Goal: Task Accomplishment & Management: Use online tool/utility

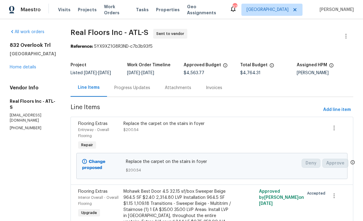
scroll to position [25, 0]
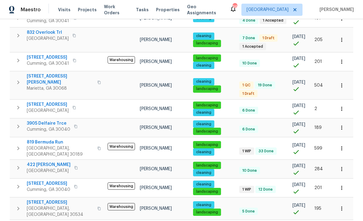
scroll to position [189, 0]
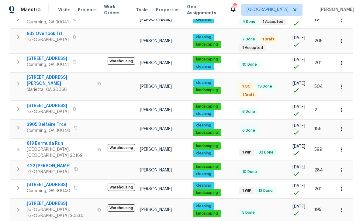
click at [38, 74] on span "[STREET_ADDRESS][PERSON_NAME]" at bounding box center [60, 80] width 67 height 12
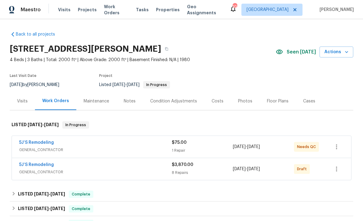
click at [31, 142] on link "5J’S Remodeling" at bounding box center [36, 142] width 35 height 4
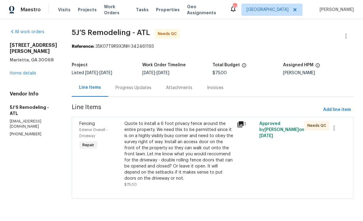
click at [125, 86] on div "Progress Updates" at bounding box center [133, 88] width 36 height 6
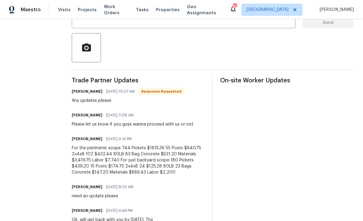
scroll to position [129, 0]
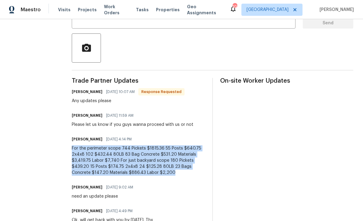
copy div "For the perimeter scope 744 Pickets $1815.36 55 Posts $640.75 2x4x8 102 $432.44…"
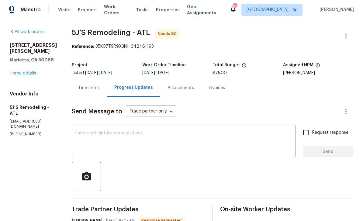
scroll to position [0, 0]
click at [21, 71] on link "Home details" at bounding box center [23, 73] width 26 height 4
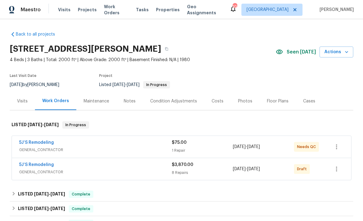
click at [129, 98] on div "Notes" at bounding box center [130, 101] width 12 height 6
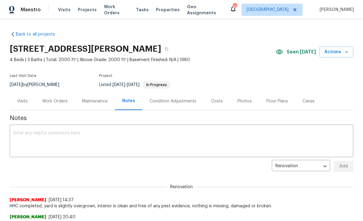
click at [20, 131] on textarea at bounding box center [181, 141] width 336 height 21
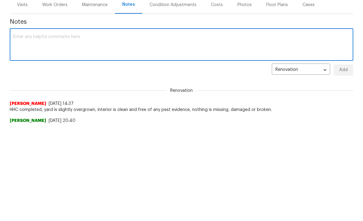
paste textarea "For the perimeter scope 744 Pickets $1815.36 55 Posts $640.75 2x4x8 102 $432.44…"
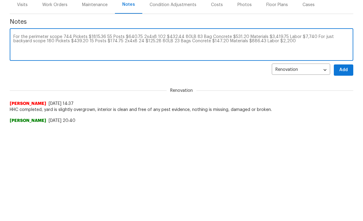
click at [13, 131] on textarea "For the perimeter scope 744 Pickets $1815.36 55 Posts $640.75 2x4x8 102 $432.44…" at bounding box center [181, 141] width 336 height 21
click at [72, 131] on textarea "Fence Bid : For the perimeter scope 744 Pickets $1815.36 55 Posts $640.75 2x4x8…" at bounding box center [181, 141] width 336 height 21
click at [37, 131] on textarea "Fence Bid : For the perimeter, scope 744 Pickets $1815.36 55 Posts $640.75 2x4x…" at bounding box center [181, 141] width 336 height 21
click at [73, 131] on textarea "Fence Bid : (For the perimeter, scope 744 Pickets $1815.36 55 Posts $640.75 2x4…" at bounding box center [181, 141] width 336 height 21
click at [72, 131] on textarea "Fence Bid : (For the perimeter, scope 744 Pickets $1815.36 55 Posts $640.75 2x4…" at bounding box center [181, 141] width 336 height 21
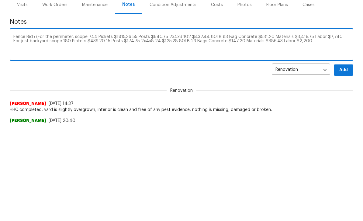
click at [73, 131] on textarea "Fence Bid : (For the perimeter, scope 744 Pickets $1815.36 55 Posts $640.75 2x4…" at bounding box center [181, 141] width 336 height 21
click at [335, 126] on div "Fence Bid : (For the perimeter), scope 744 Pickets $1815.36 55 Posts $640.75 2x…" at bounding box center [181, 141] width 343 height 31
click at [31, 131] on textarea "Fence Bid : (For the perimeter), scope 744 Pickets $1815.36 55 Posts $640.75 2x…" at bounding box center [181, 141] width 336 height 21
type textarea "Fence Bid : (For the perimeter), scope 744 Pickets $1815.36 55 Posts $640.75 2x…"
click at [346, 163] on span "Add" at bounding box center [344, 167] width 10 height 8
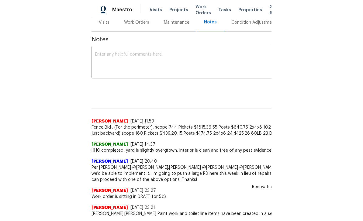
scroll to position [96, 0]
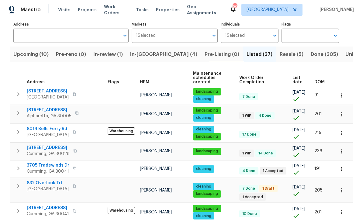
scroll to position [37, 0]
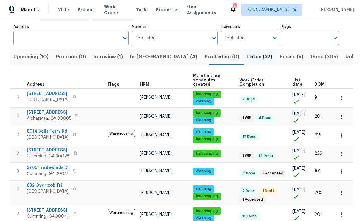
click at [72, 56] on span "Pre-reno (0)" at bounding box center [71, 57] width 30 height 9
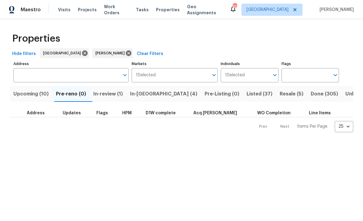
click at [110, 91] on span "In-review (1)" at bounding box center [107, 94] width 29 height 9
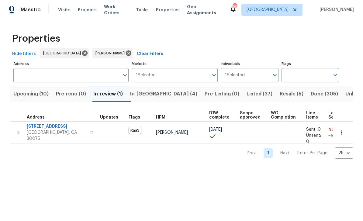
click at [67, 95] on span "Pre-reno (0)" at bounding box center [71, 94] width 30 height 9
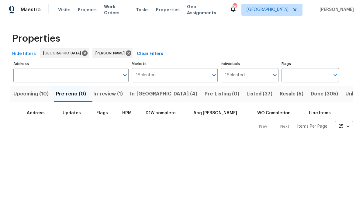
click at [30, 96] on span "Upcoming (10)" at bounding box center [30, 94] width 35 height 9
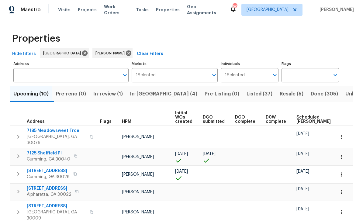
click at [143, 93] on span "In-[GEOGRAPHIC_DATA] (4)" at bounding box center [163, 94] width 67 height 9
